Goal: Task Accomplishment & Management: Manage account settings

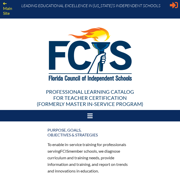
click at [172, 7] on icon "Sign in or register" at bounding box center [174, 5] width 8 height 8
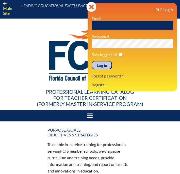
click at [128, 26] on input "text" at bounding box center [132, 25] width 81 height 9
type input "[PERSON_NAME][EMAIL_ADDRESS][PERSON_NAME][DOMAIN_NAME]"
click at [107, 66] on input "Log in" at bounding box center [102, 65] width 20 height 9
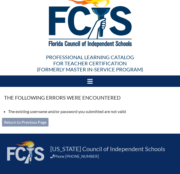
scroll to position [35, 0]
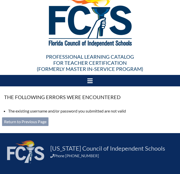
click at [28, 123] on link "Return to Previous Page" at bounding box center [25, 121] width 47 height 9
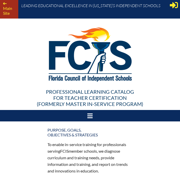
click at [5, 14] on link "Main Site" at bounding box center [6, 8] width 11 height 17
click at [175, 5] on icon at bounding box center [174, 5] width 8 height 6
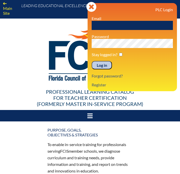
click at [136, 26] on input "text" at bounding box center [132, 25] width 81 height 9
type input "aida.pozo@saintandrews.net"
click at [92, 44] on div "Log in Close Sign in or register PLC Login Email aida.pozo@saintandrews.net Pas…" at bounding box center [132, 47] width 89 height 88
click at [92, 61] on input "Log in" at bounding box center [102, 65] width 20 height 9
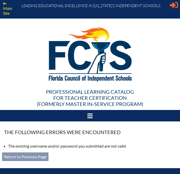
click at [172, 8] on icon "Sign in or register" at bounding box center [174, 5] width 8 height 8
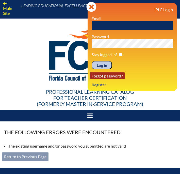
click at [111, 78] on link "Forgot password?" at bounding box center [107, 75] width 35 height 7
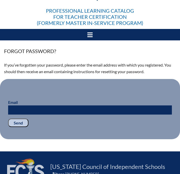
scroll to position [85, 0]
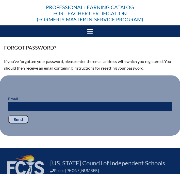
click at [65, 107] on input "Email" at bounding box center [90, 106] width 164 height 9
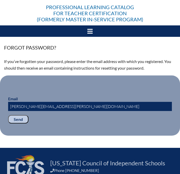
type input "aida.pozo@saintandrews.net"
click at [15, 114] on fieldset "Email aida.pozo@saintandrews.net Send" at bounding box center [90, 106] width 180 height 61
click at [19, 124] on input "Send" at bounding box center [18, 119] width 20 height 9
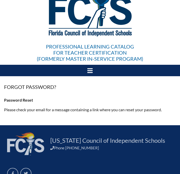
scroll to position [49, 0]
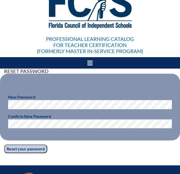
scroll to position [52, 0]
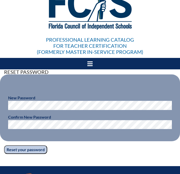
click at [24, 134] on fieldset "New Password Confirm New Password" at bounding box center [90, 107] width 180 height 67
click at [38, 149] on input "Reset your password" at bounding box center [25, 149] width 43 height 9
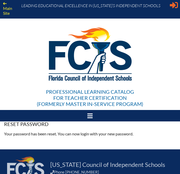
type input "[PERSON_NAME][EMAIL_ADDRESS][PERSON_NAME][DOMAIN_NAME]"
click at [171, 7] on icon "Sign in or register" at bounding box center [174, 5] width 8 height 8
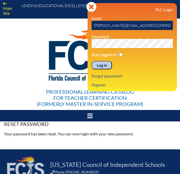
click at [85, 44] on div "Main Site Leading Educational Excellence in Florida’s Independent Schools Profe…" at bounding box center [90, 61] width 180 height 122
click at [92, 61] on input "Log in" at bounding box center [102, 65] width 20 height 9
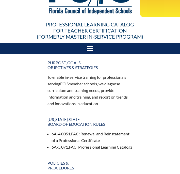
scroll to position [64, 0]
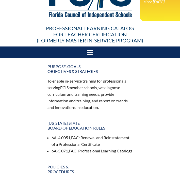
click at [87, 52] on div at bounding box center [90, 52] width 180 height 11
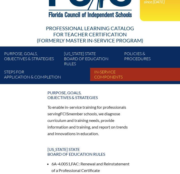
click at [111, 76] on link "In-service components" at bounding box center [137, 75] width 90 height 14
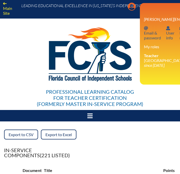
click at [136, 7] on icon "Manage account" at bounding box center [132, 7] width 8 height 8
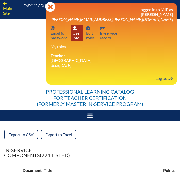
click at [83, 34] on link "User info User info" at bounding box center [77, 33] width 12 height 17
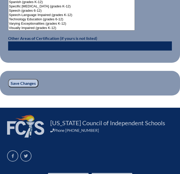
scroll to position [695, 0]
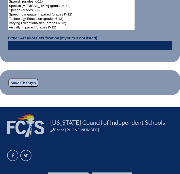
click at [28, 83] on input "Save Changes" at bounding box center [23, 83] width 30 height 9
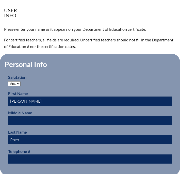
scroll to position [133, 0]
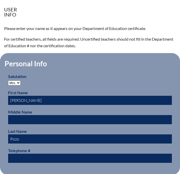
drag, startPoint x: 20, startPoint y: 141, endPoint x: 11, endPoint y: 141, distance: 9.4
click at [11, 141] on input "Pozo" at bounding box center [90, 138] width 164 height 9
click at [46, 139] on input "Pozo" at bounding box center [90, 138] width 164 height 9
type input "Pozo"
click at [20, 121] on input "text" at bounding box center [90, 119] width 164 height 9
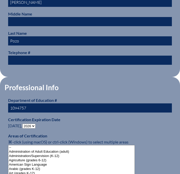
scroll to position [234, 0]
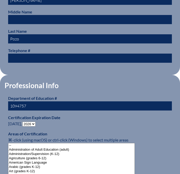
click at [29, 124] on select "- 2031 2030 2029 2028 2027 2026 2025 2024 2023 2022 2021 2020 2019 2018 2017 20…" at bounding box center [28, 124] width 13 height 5
click at [24, 122] on select "- 2031 2030 2029 2028 2027 2026 2025 2024 2023 2022 2021 2020 2019 2018 2017 20…" at bounding box center [28, 124] width 13 height 5
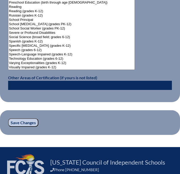
scroll to position [671, 0]
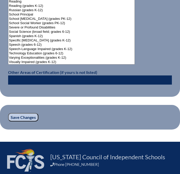
click at [26, 114] on input "Save Changes" at bounding box center [23, 117] width 30 height 9
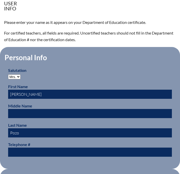
scroll to position [141, 0]
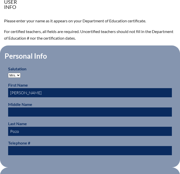
drag, startPoint x: 21, startPoint y: 132, endPoint x: 2, endPoint y: 130, distance: 19.7
click at [2, 130] on fieldset "Personal Info Salutation Mr. Mrs. Ms. Dr. Rev. First Name Aida Middle Name Last…" at bounding box center [90, 107] width 180 height 122
type input "[PERSON_NAME]"
click at [91, 31] on p "For certified teachers, all fields are required. Uncertified teachers should no…" at bounding box center [90, 34] width 172 height 13
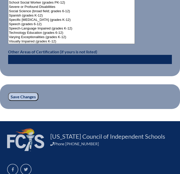
scroll to position [745, 0]
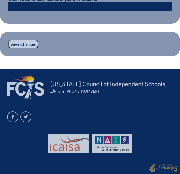
click at [24, 47] on input "Save Changes" at bounding box center [23, 44] width 30 height 9
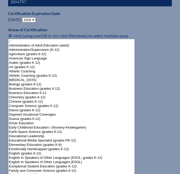
scroll to position [345, 0]
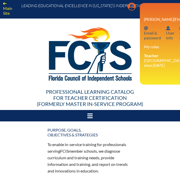
click at [136, 7] on icon "Manage account" at bounding box center [132, 7] width 8 height 8
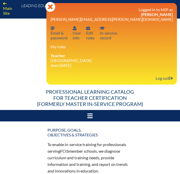
click at [71, 65] on icon "since [DATE]" at bounding box center [61, 65] width 21 height 5
click at [83, 35] on link "User info User info" at bounding box center [77, 33] width 12 height 17
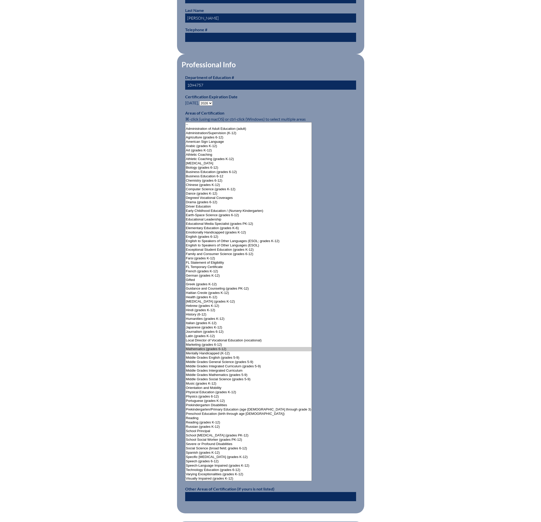
scroll to position [373, 0]
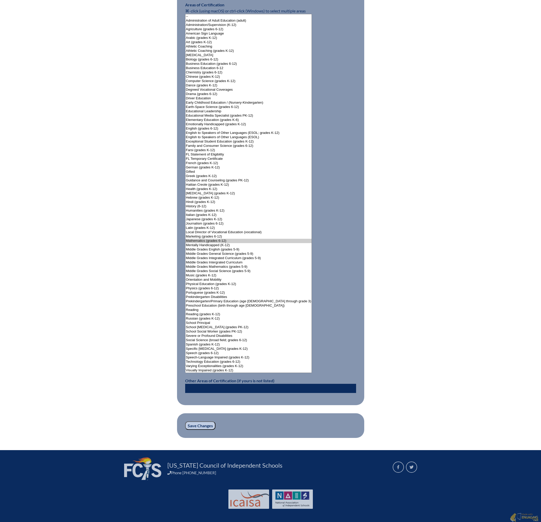
click at [180, 174] on input "Save Changes" at bounding box center [200, 426] width 30 height 9
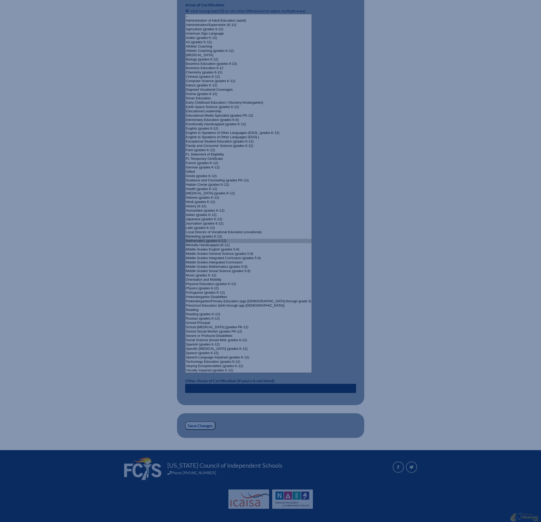
click at [180, 174] on input "Save Changes" at bounding box center [200, 426] width 30 height 9
click at [117, 174] on div "User Info Please enter your name as it appears on your Department of Education …" at bounding box center [270, 99] width 541 height 677
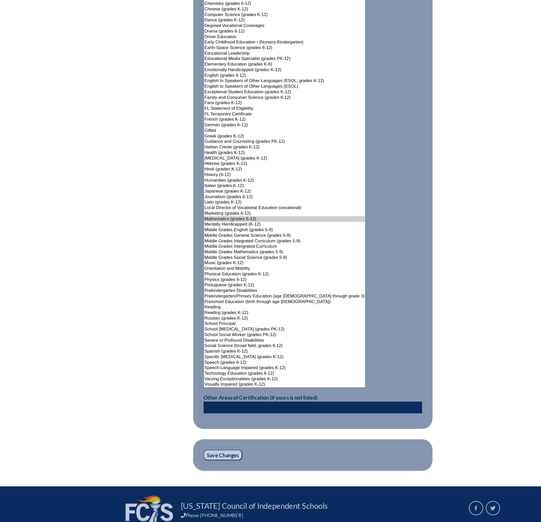
scroll to position [384, 0]
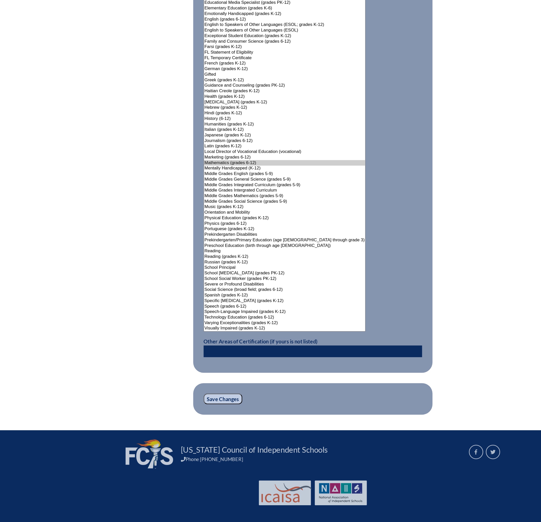
click at [193, 422] on input "Save Changes" at bounding box center [200, 426] width 30 height 9
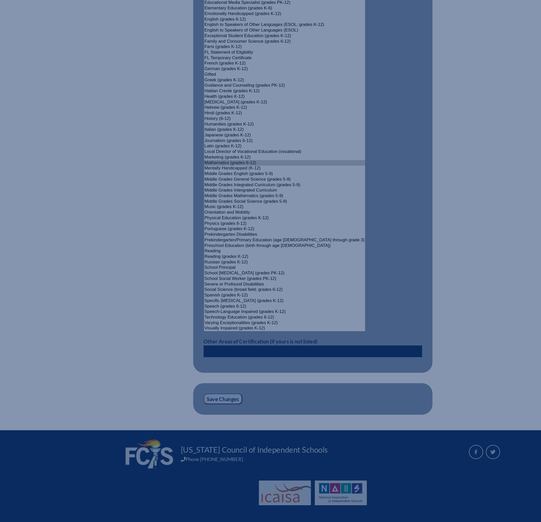
click at [194, 426] on input "Save Changes" at bounding box center [200, 426] width 30 height 9
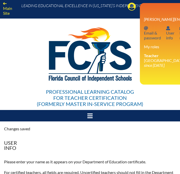
click at [90, 117] on icon at bounding box center [89, 116] width 5 height 6
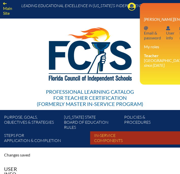
click at [103, 141] on link "In-service components" at bounding box center [137, 139] width 90 height 14
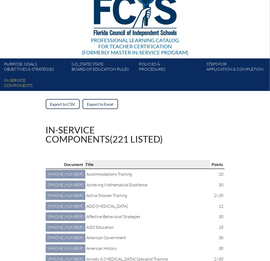
scroll to position [38, 0]
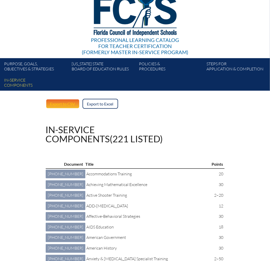
click at [65, 105] on link "Export to CSV" at bounding box center [63, 104] width 34 height 10
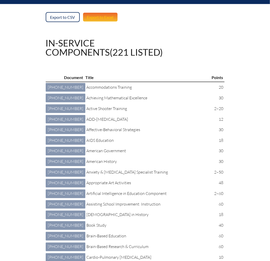
scroll to position [0, 0]
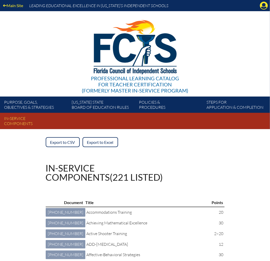
click at [21, 125] on link "In-service components" at bounding box center [137, 122] width 270 height 14
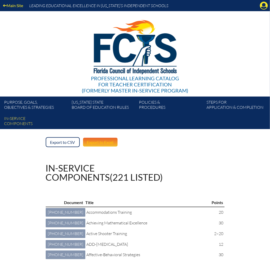
click at [100, 142] on link "Export to Excel" at bounding box center [101, 142] width 36 height 10
click at [263, 6] on icon at bounding box center [264, 6] width 8 height 8
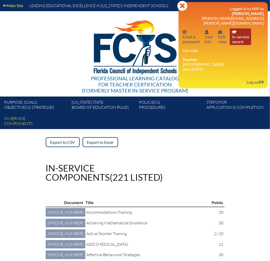
click at [239, 34] on link "In-service record In-service record" at bounding box center [240, 36] width 21 height 17
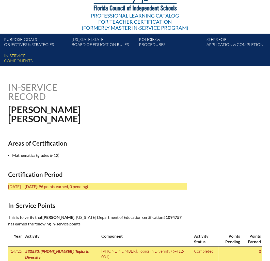
scroll to position [62, 0]
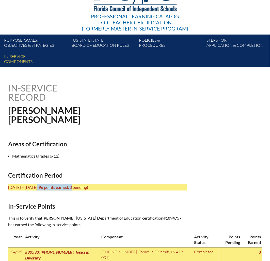
drag, startPoint x: 94, startPoint y: 187, endPoint x: 59, endPoint y: 187, distance: 34.3
click at [59, 187] on span "(96 points earned, 0 pending)" at bounding box center [62, 187] width 51 height 5
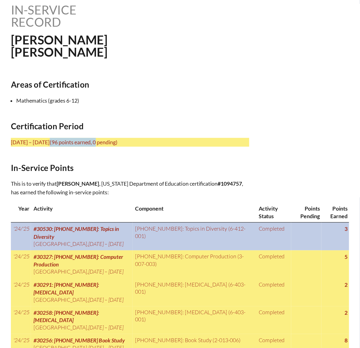
scroll to position [142, 0]
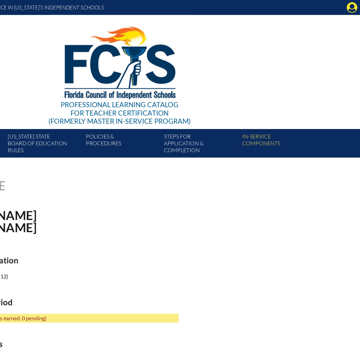
scroll to position [0, 0]
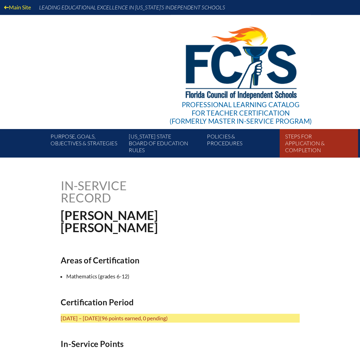
click at [227, 104] on link "Steps for application & completion" at bounding box center [241, 108] width 58 height 19
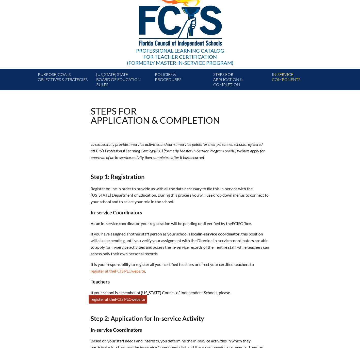
scroll to position [22, 0]
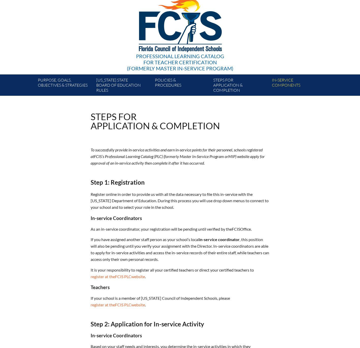
click at [304, 120] on div "Steps for application & completion To successfully provide in-service activitie…" at bounding box center [180, 337] width 286 height 450
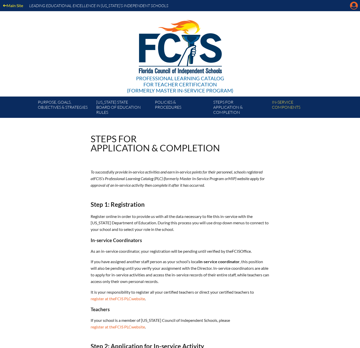
click at [357, 4] on icon at bounding box center [355, 6] width 8 height 8
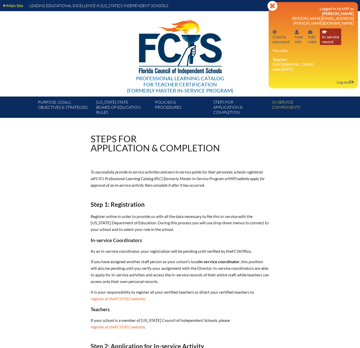
click at [335, 35] on link "In-service record In-service record" at bounding box center [330, 36] width 21 height 17
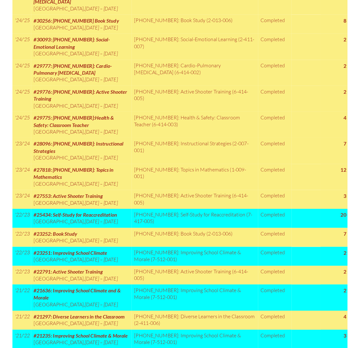
scroll to position [309, 0]
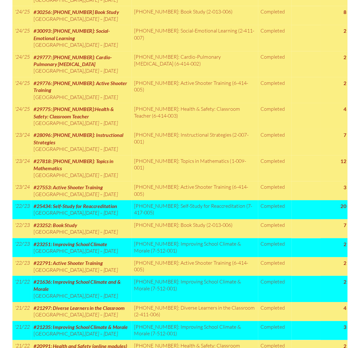
click at [124, 214] on td "#27818: [PHONE_NUMBER]: Topics in Mathematics [GEOGRAPHIC_DATA] , [DATE] – [DAT…" at bounding box center [101, 203] width 81 height 21
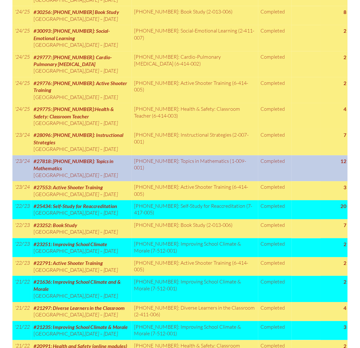
click at [153, 214] on td "[PHONE_NUMBER]: Topics in Mathematics (1-009-001)" at bounding box center [192, 203] width 102 height 21
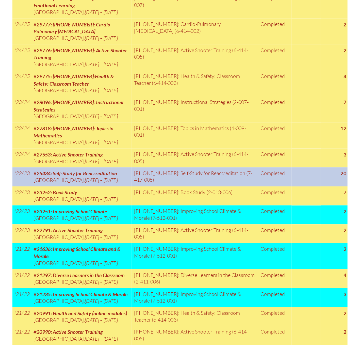
click at [143, 216] on td "[PHONE_NUMBER]: Self-Study for Reaccreditation (7-417-005)" at bounding box center [192, 207] width 102 height 15
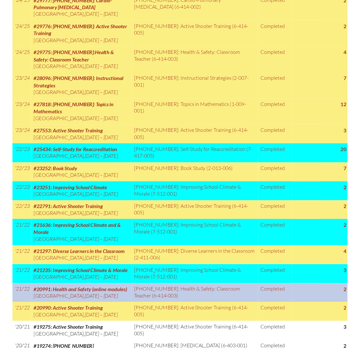
scroll to position [53, 0]
